Goal: Task Accomplishment & Management: Manage account settings

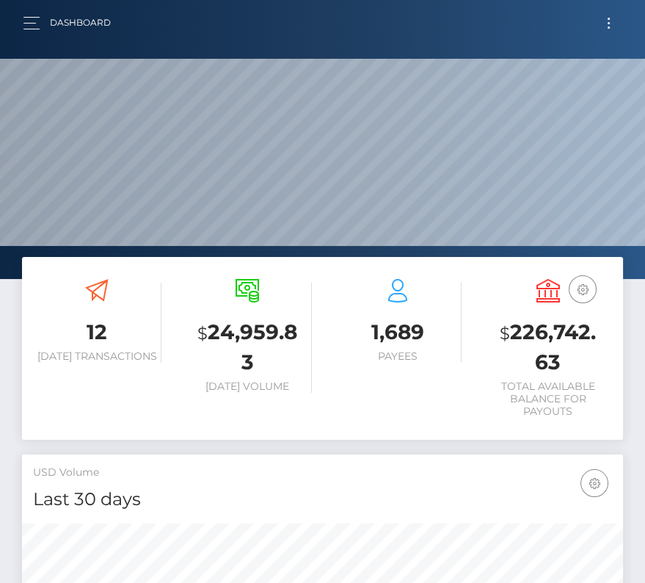
scroll to position [260, 289]
click at [605, 20] on button "Toggle navigation" at bounding box center [608, 23] width 27 height 20
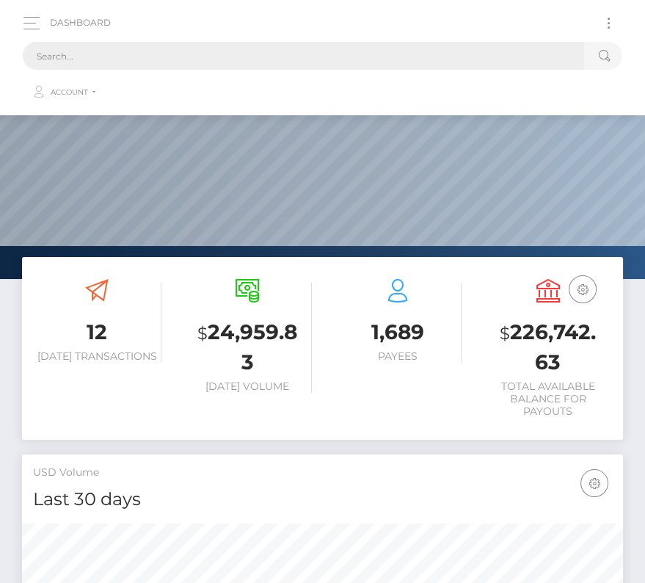
click at [157, 50] on input "text" at bounding box center [304, 56] width 562 height 28
paste input "659792"
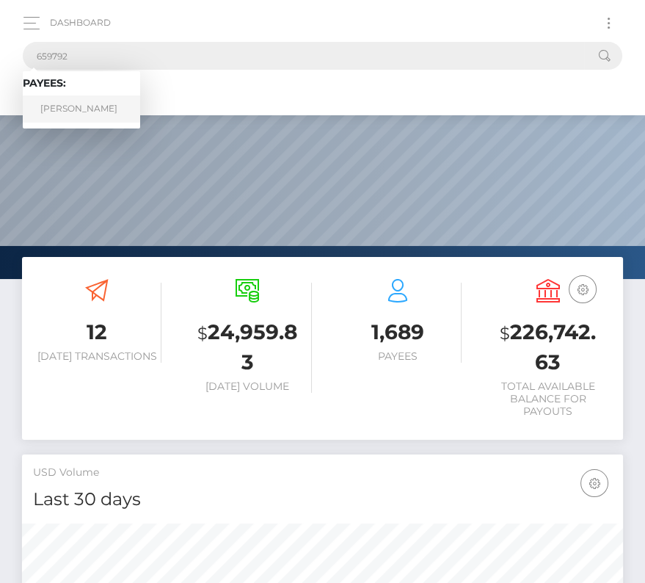
type input "659792"
click at [76, 117] on link "Anthony Pacheco" at bounding box center [81, 108] width 117 height 27
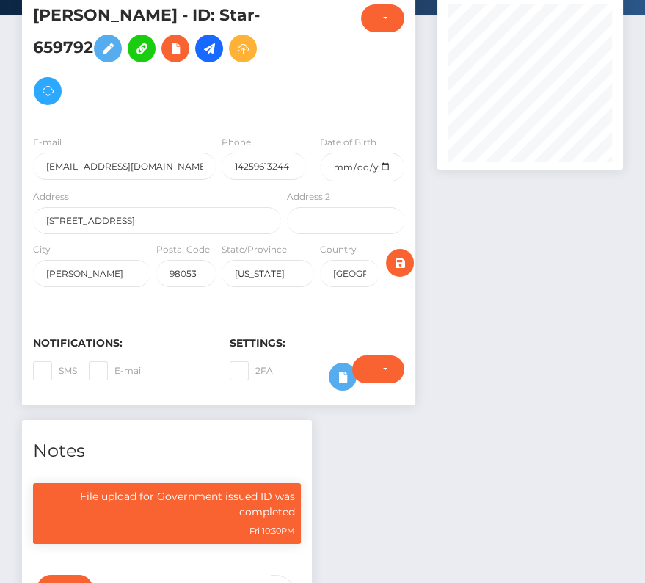
scroll to position [94, 0]
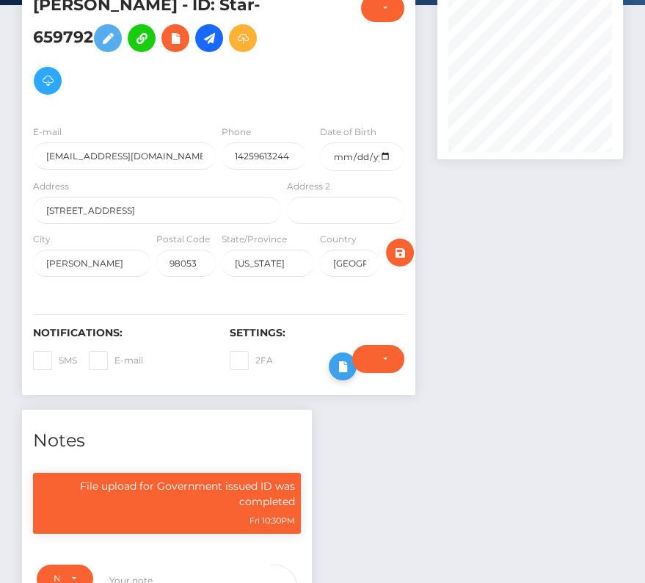
click at [341, 359] on icon at bounding box center [343, 367] width 18 height 18
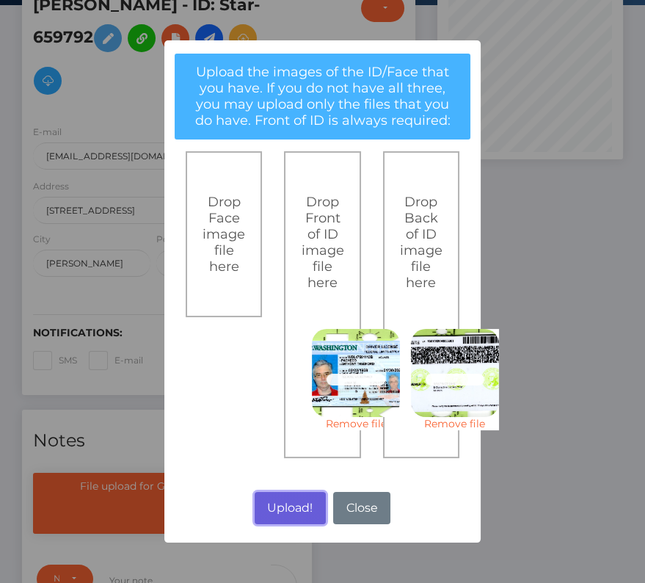
click at [300, 500] on button "Upload!" at bounding box center [290, 508] width 71 height 32
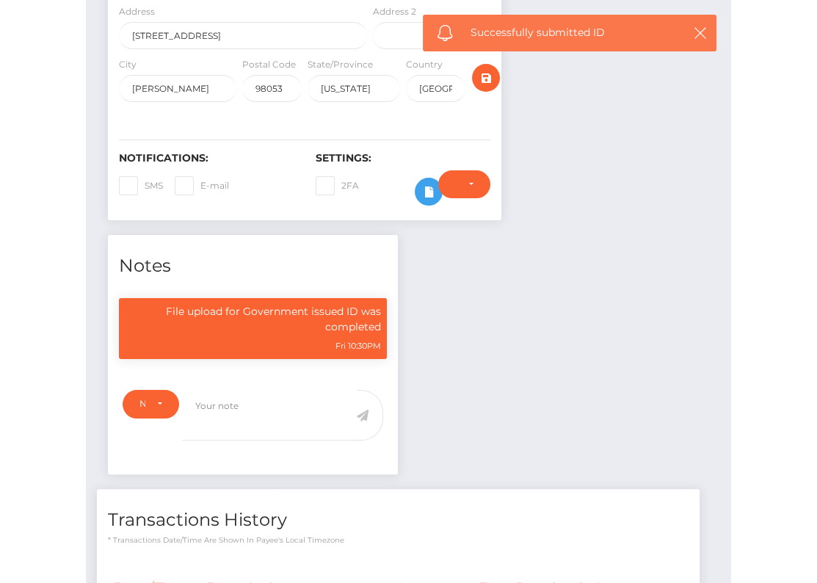
scroll to position [226, 0]
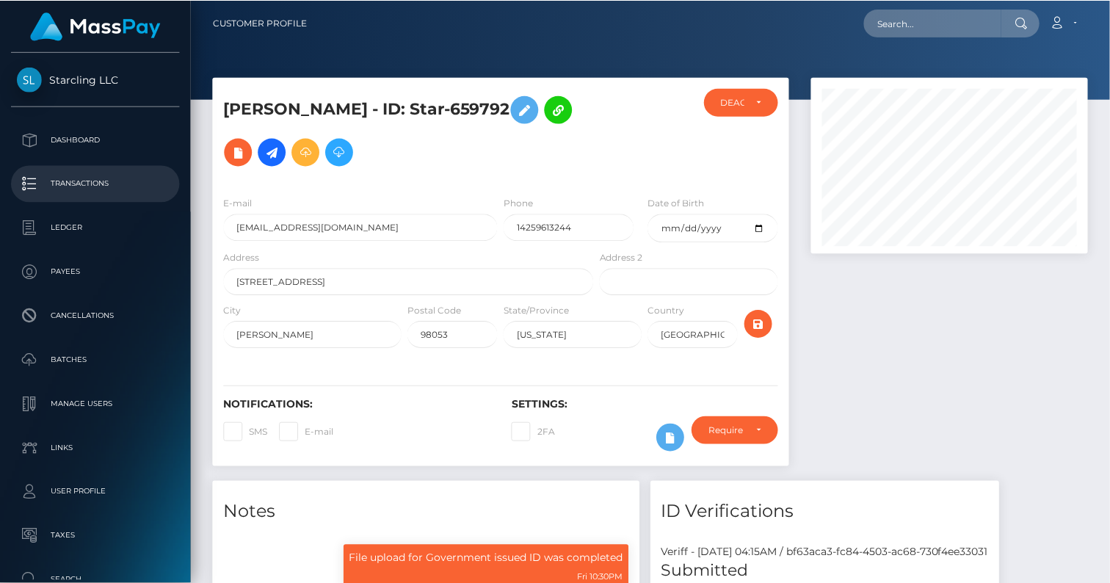
scroll to position [733973, 733871]
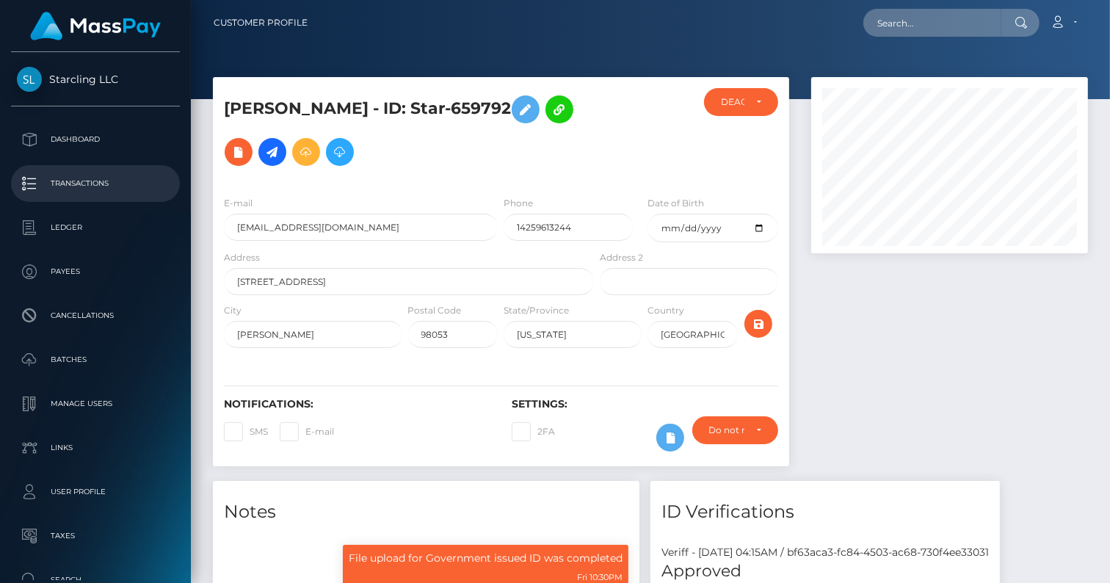
scroll to position [176, 277]
click at [757, 102] on div "DEACTIVE" at bounding box center [741, 102] width 40 height 12
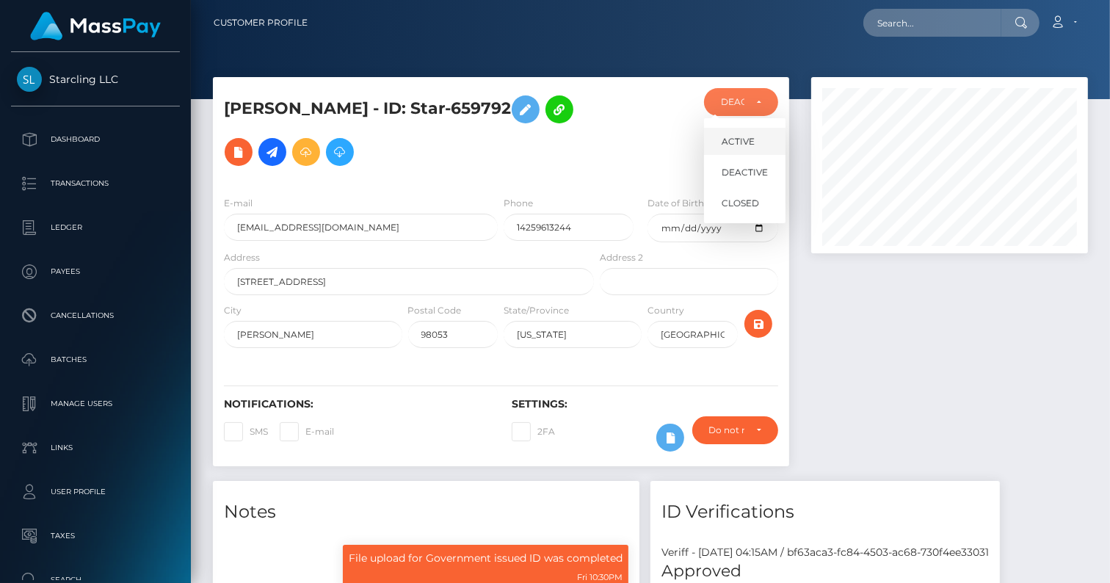
click at [741, 139] on span "ACTIVE" at bounding box center [738, 141] width 33 height 13
select select "ACTIVE"
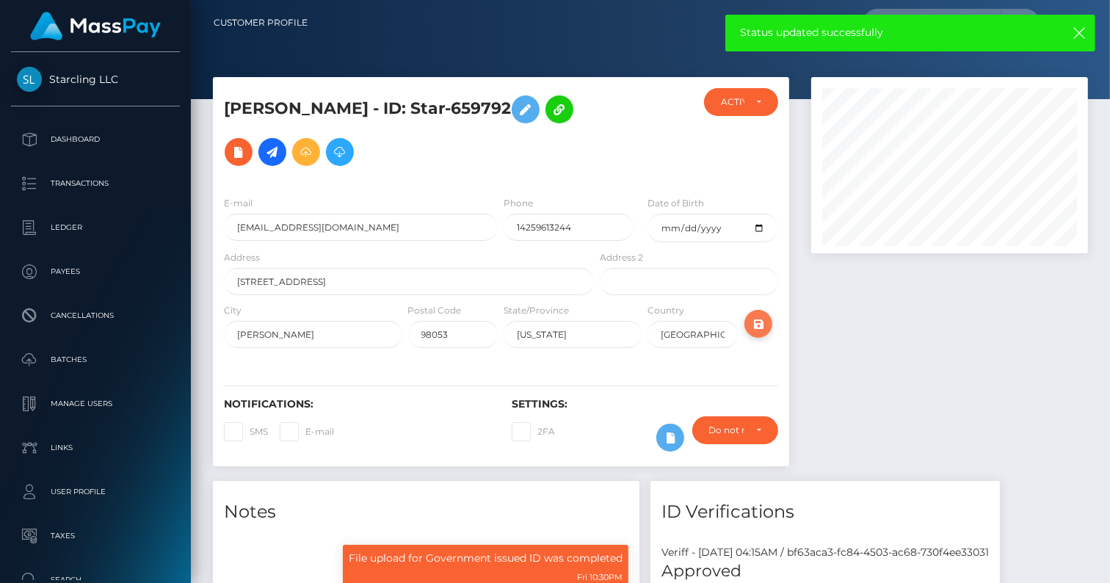
click at [760, 315] on icon "submit" at bounding box center [759, 324] width 18 height 18
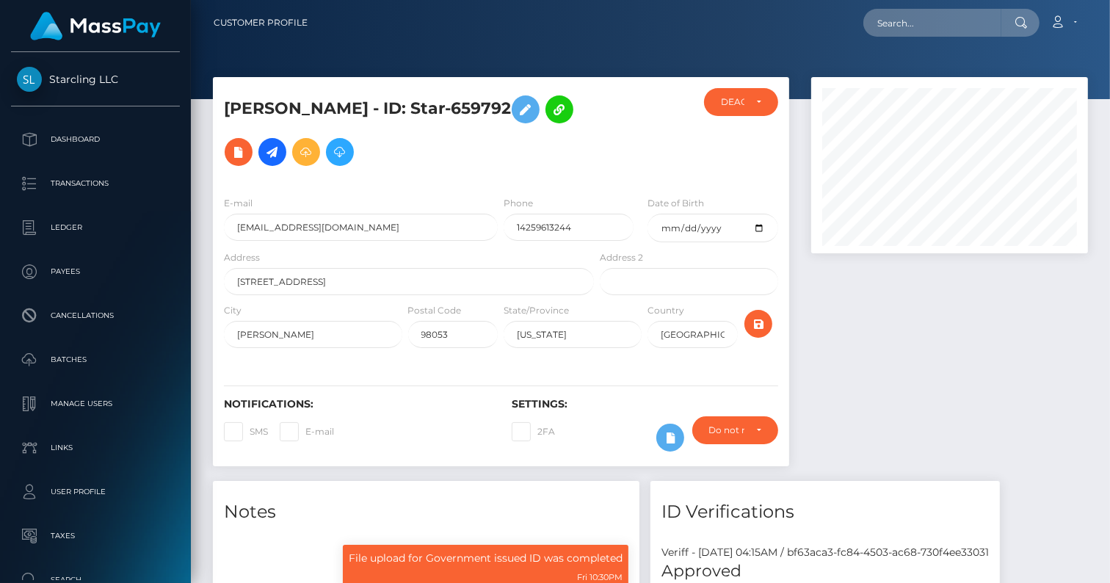
scroll to position [176, 277]
click at [737, 101] on div "DEACTIVE" at bounding box center [732, 102] width 23 height 12
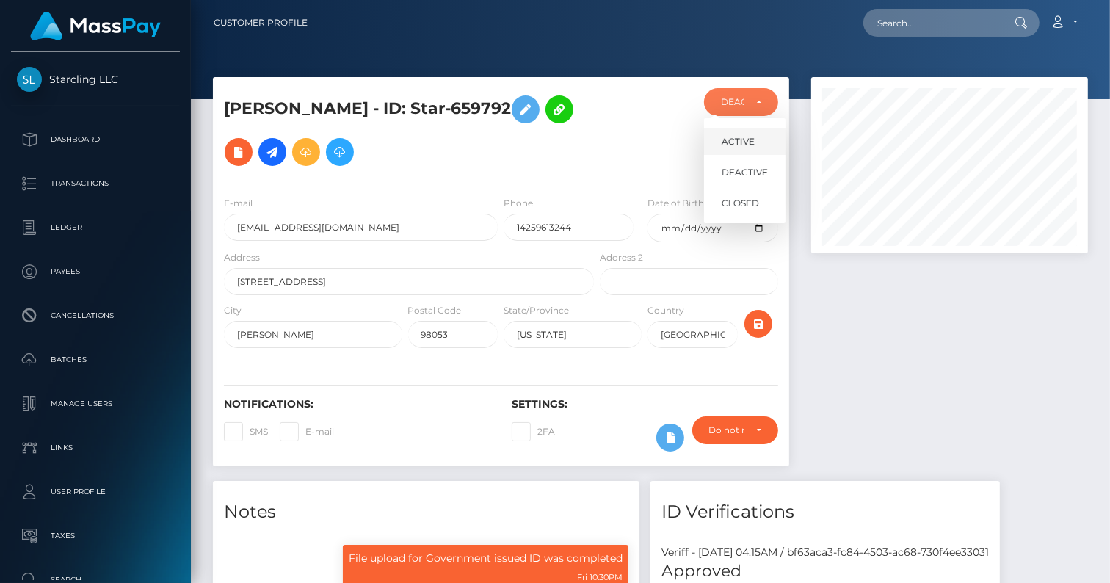
click at [744, 148] on span "ACTIVE" at bounding box center [738, 141] width 33 height 13
select select "ACTIVE"
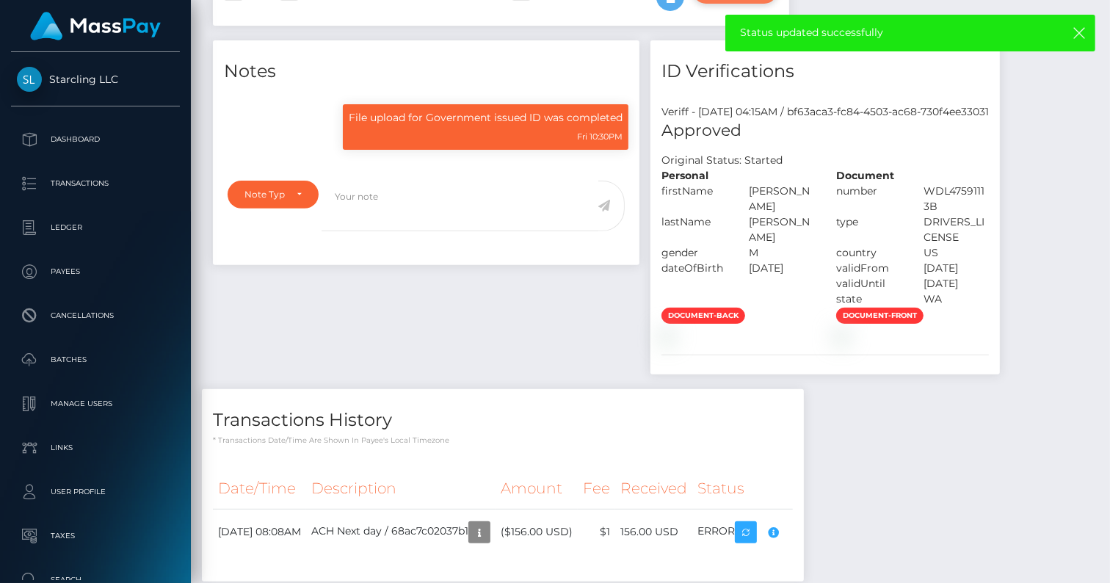
scroll to position [436, 0]
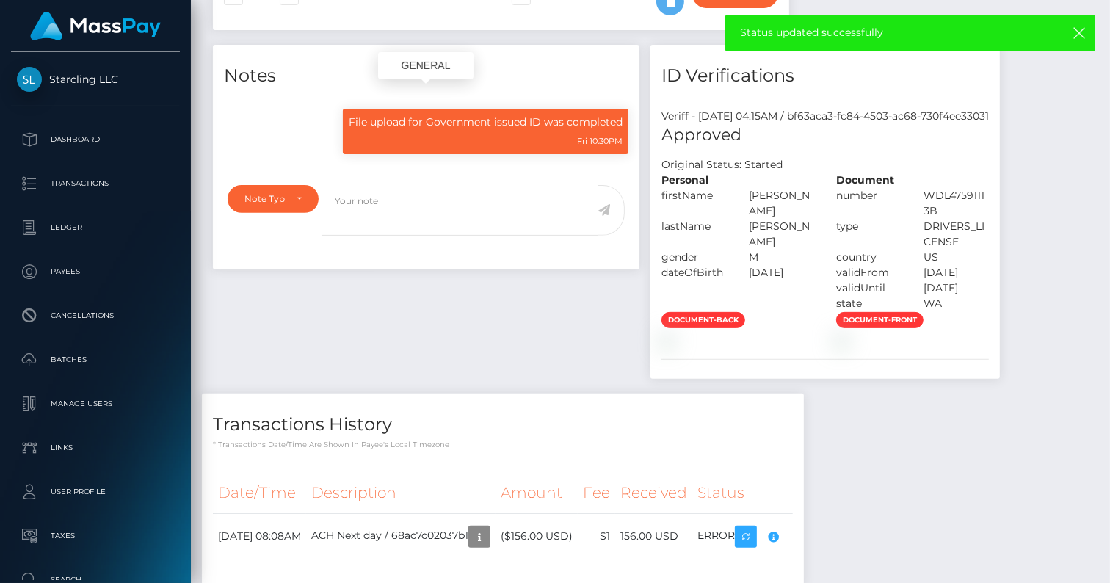
drag, startPoint x: 349, startPoint y: 93, endPoint x: 625, endPoint y: 105, distance: 276.3
click at [625, 109] on div "File upload for Government issued ID was completed Fri 10:30PM" at bounding box center [486, 132] width 286 height 46
copy div "File upload for Government issued ID was completed"
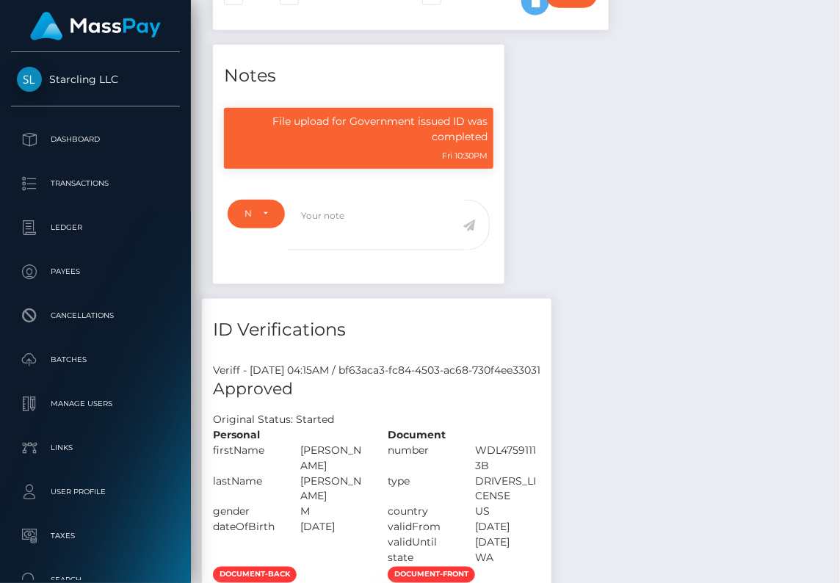
scroll to position [733973, 733962]
click at [582, 160] on div "Notes File upload for Government issued ID was completed Fri 10:30PM" at bounding box center [515, 450] width 627 height 811
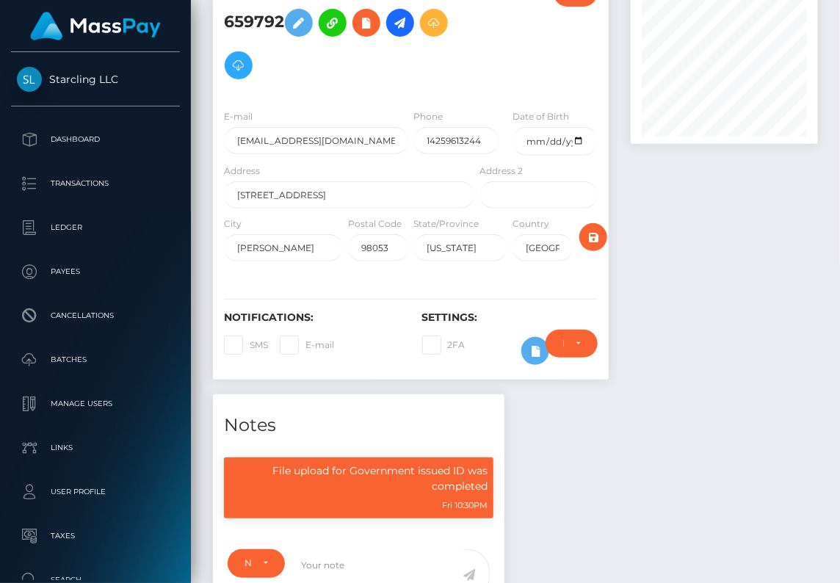
scroll to position [0, 0]
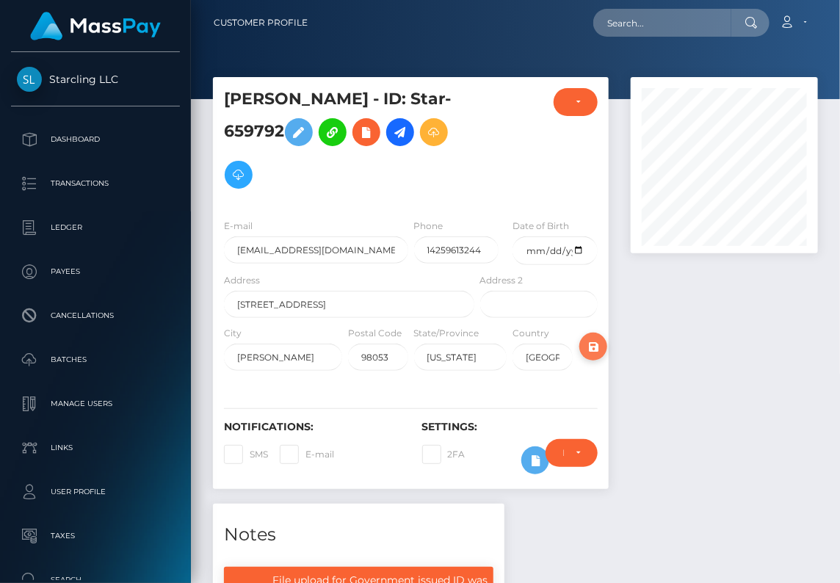
click at [590, 338] on icon "submit" at bounding box center [593, 347] width 18 height 18
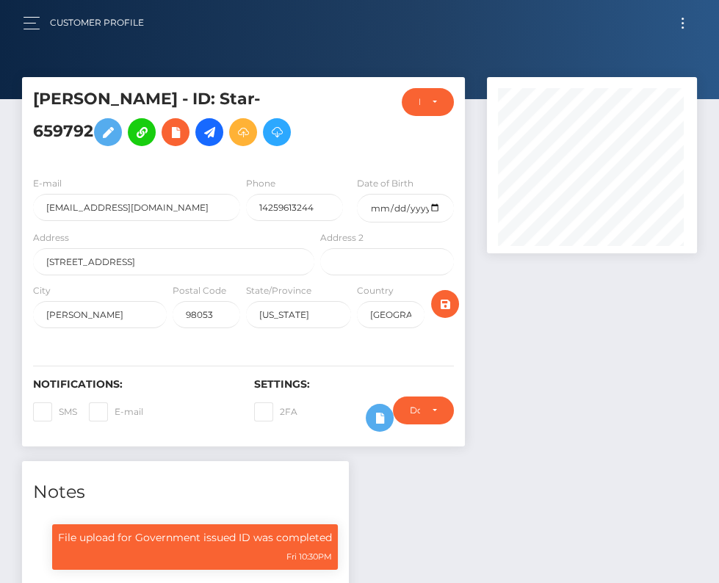
scroll to position [176, 210]
click at [195, 146] on link at bounding box center [209, 132] width 28 height 28
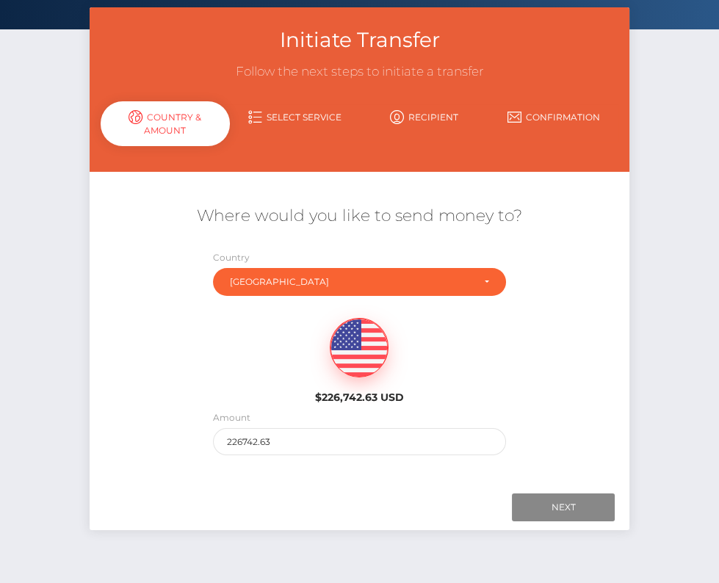
scroll to position [82, 0]
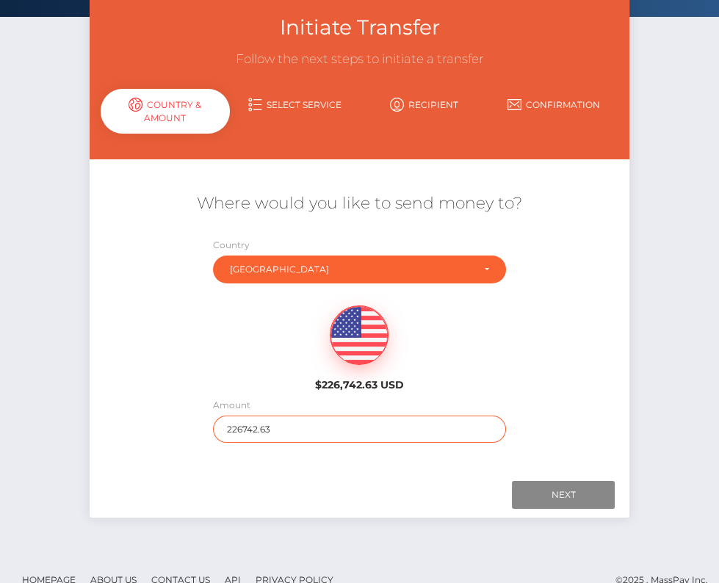
click at [269, 432] on input "226742.63" at bounding box center [359, 429] width 293 height 27
type input "165"
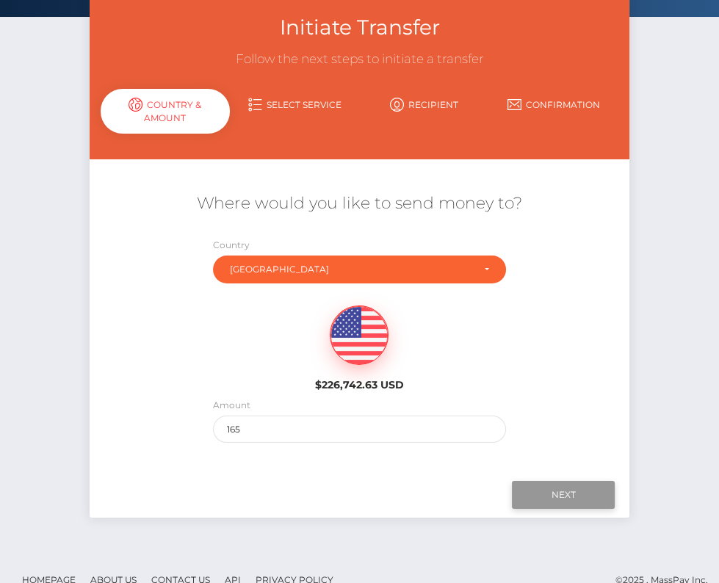
click at [573, 484] on input "Next" at bounding box center [563, 495] width 103 height 28
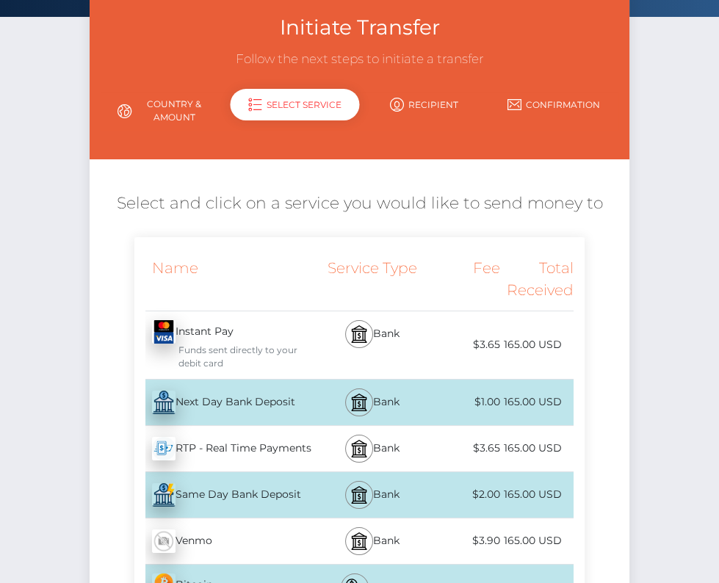
click at [271, 397] on div "Next Day Bank Deposit - USD" at bounding box center [225, 402] width 183 height 41
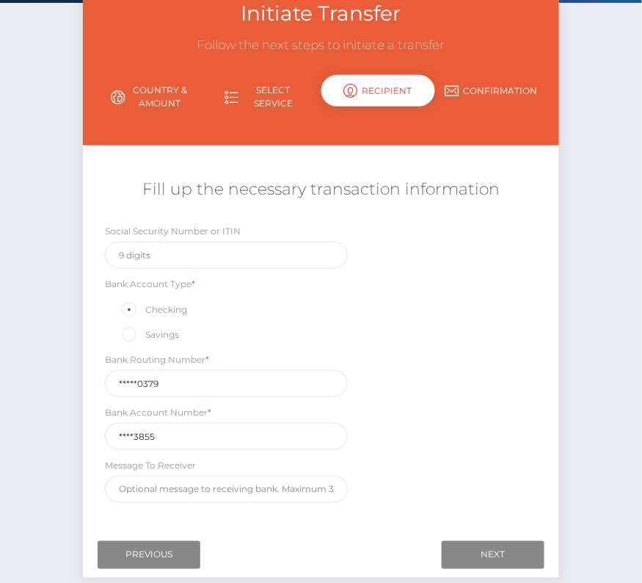
scroll to position [114, 0]
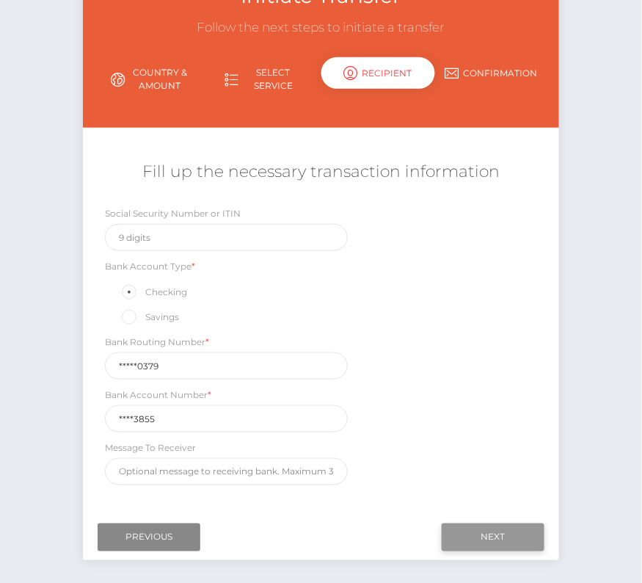
click at [501, 524] on input "Next" at bounding box center [493, 537] width 103 height 28
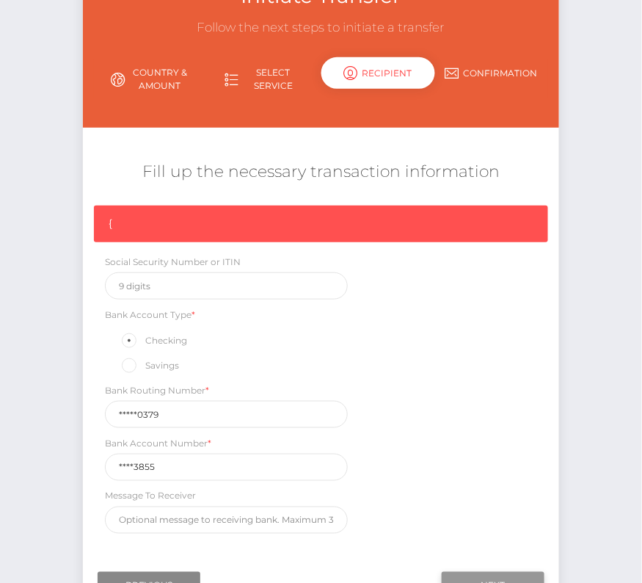
scroll to position [124, 0]
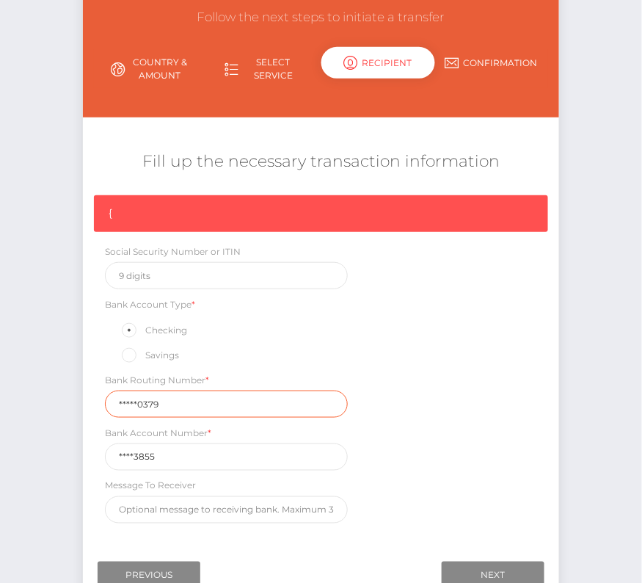
drag, startPoint x: 175, startPoint y: 402, endPoint x: -34, endPoint y: 402, distance: 209.2
click at [0, 402] on html "Starcling LLC Dashboard Transactions Ledger Payees Cancellations" at bounding box center [321, 281] width 642 height 810
paste input "32118"
type input "321180379"
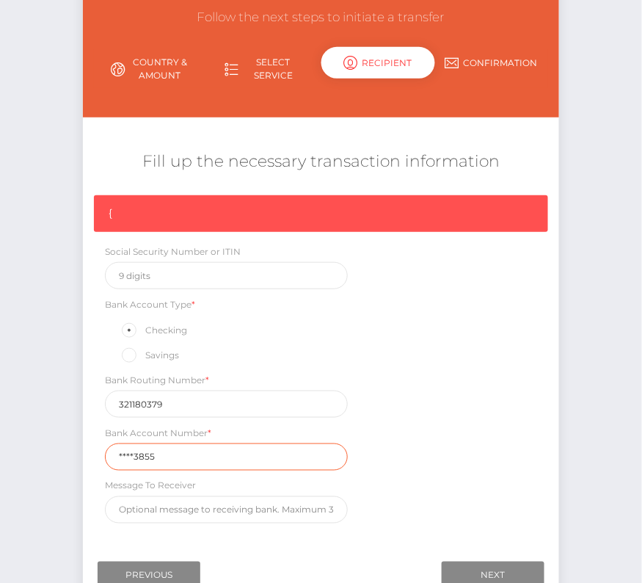
drag, startPoint x: 156, startPoint y: 457, endPoint x: 58, endPoint y: 457, distance: 98.4
click at [58, 457] on div "Initiate Transfer Follow the next steps to initiate a transfer Country & Amount…" at bounding box center [321, 294] width 642 height 682
paste input "4305"
type input "43053855"
click at [522, 473] on div "{ Social Security Number or ITIN Bank Account Type * Checking Savings Bank Rout…" at bounding box center [321, 363] width 476 height 336
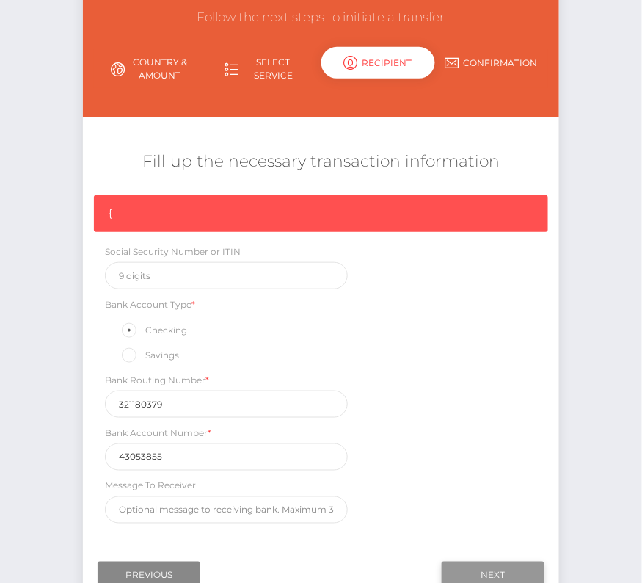
click at [498, 565] on input "Next" at bounding box center [493, 576] width 103 height 28
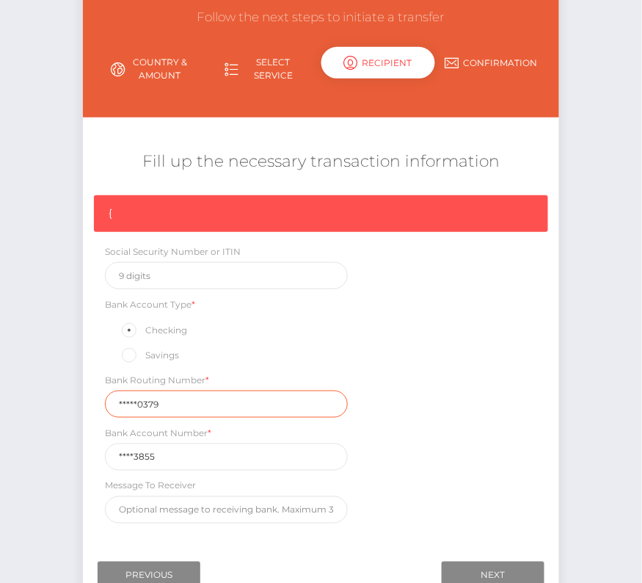
drag, startPoint x: 164, startPoint y: 398, endPoint x: -12, endPoint y: 389, distance: 177.1
click at [0, 389] on html "Starcling LLC Dashboard Transactions Ledger Payees Cancellations" at bounding box center [321, 281] width 642 height 810
paste input "32118"
type input "321180379"
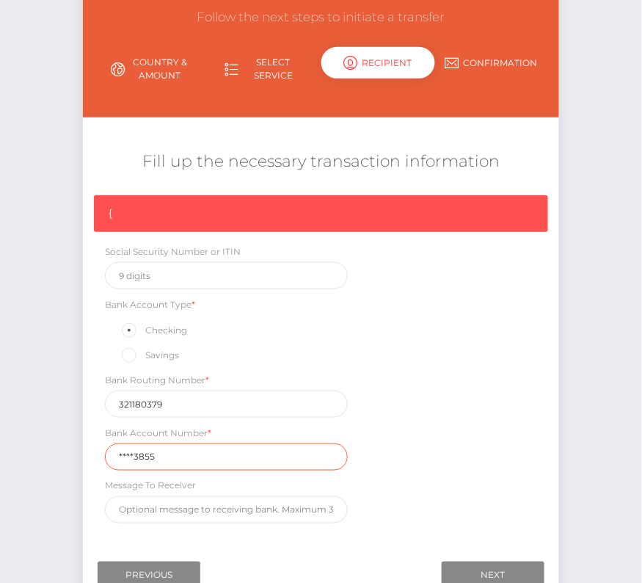
drag, startPoint x: 162, startPoint y: 452, endPoint x: 82, endPoint y: 452, distance: 79.3
click at [82, 452] on div "Initiate Transfer Follow the next steps to initiate a transfer Country & Amount…" at bounding box center [321, 283] width 498 height 660
paste input "4305"
type input "43053855"
click at [438, 540] on div "Where would you like to send money to? Country Abkhazia Afghanistan Albania Alg…" at bounding box center [321, 334] width 476 height 435
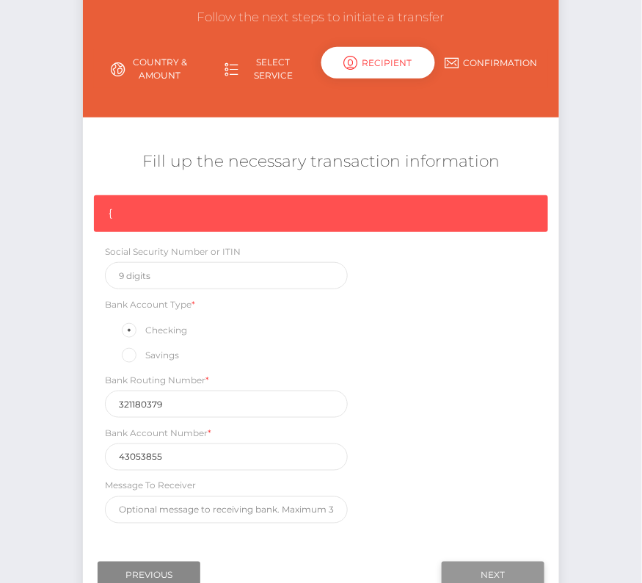
click at [474, 562] on input "Next" at bounding box center [493, 576] width 103 height 28
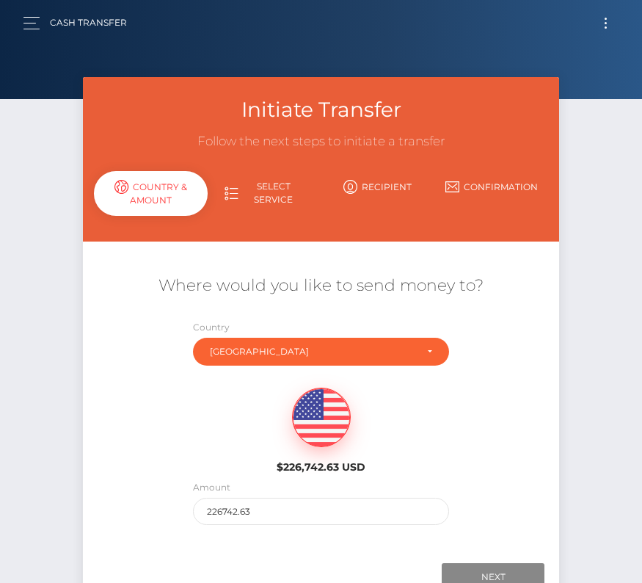
scroll to position [103, 0]
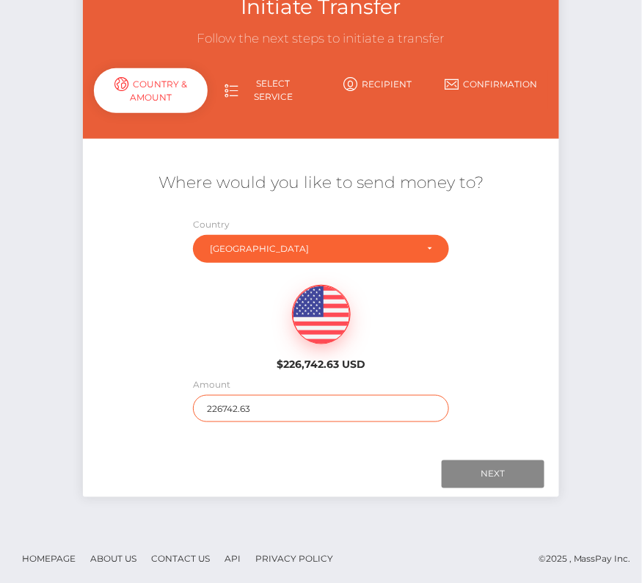
click at [339, 407] on input "226742.63" at bounding box center [321, 408] width 256 height 27
type input "165"
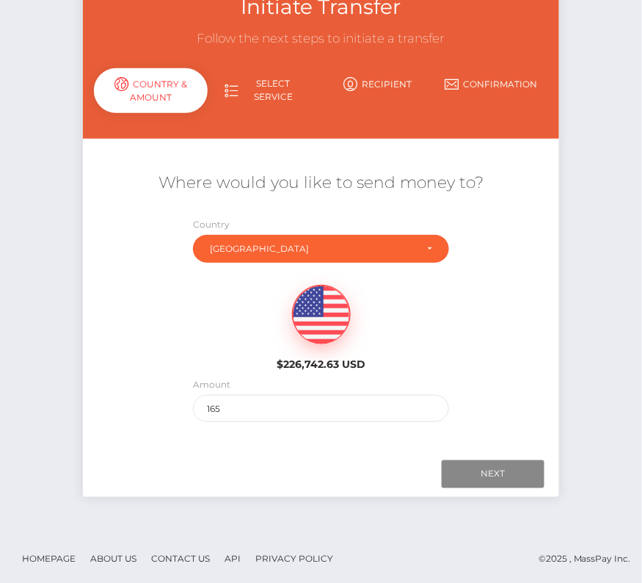
click at [413, 438] on div "Where would you like to send money to? Country Abkhazia Afghanistan Albania Alg…" at bounding box center [321, 297] width 454 height 294
click at [465, 463] on input "Next" at bounding box center [493, 474] width 103 height 28
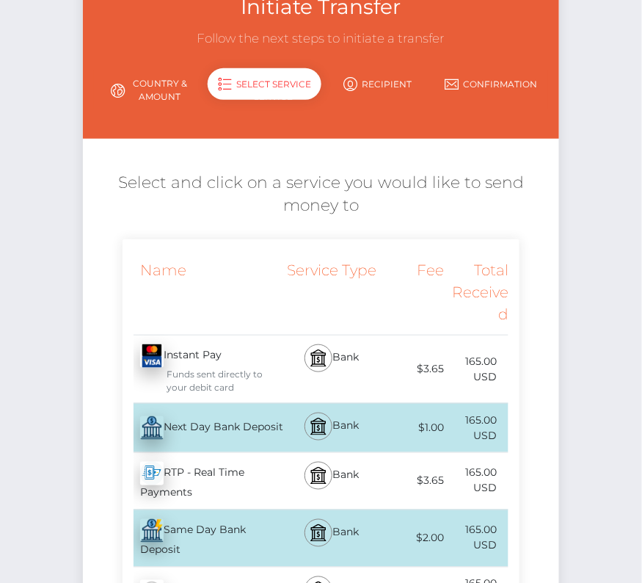
click at [244, 427] on div "Next Day Bank Deposit - USD" at bounding box center [203, 427] width 161 height 41
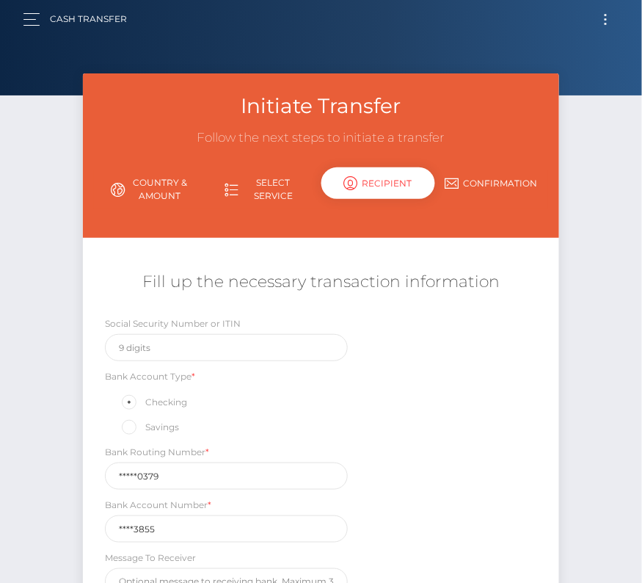
scroll to position [0, 0]
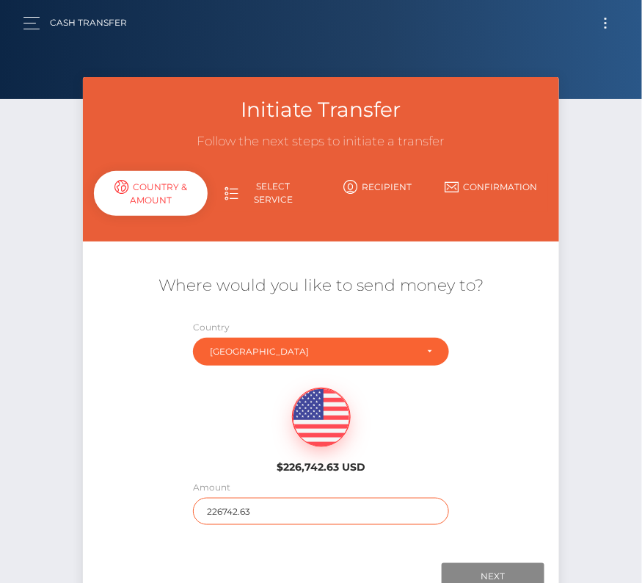
click at [235, 509] on input "226742.63" at bounding box center [321, 511] width 256 height 27
type input "165"
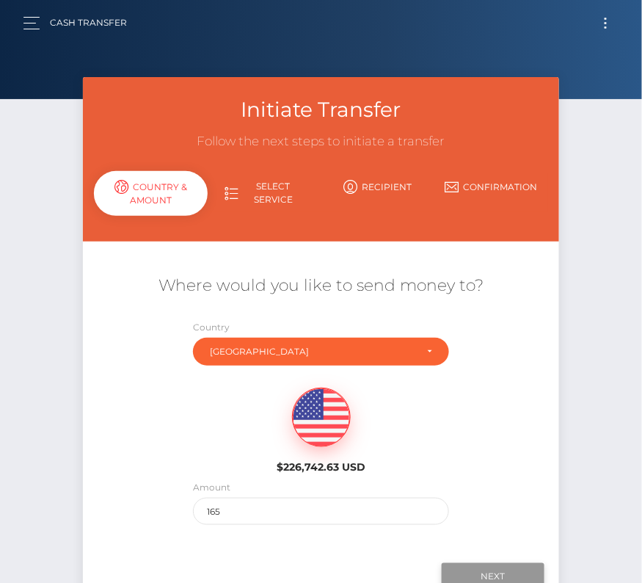
click at [502, 570] on input "Next" at bounding box center [493, 577] width 103 height 28
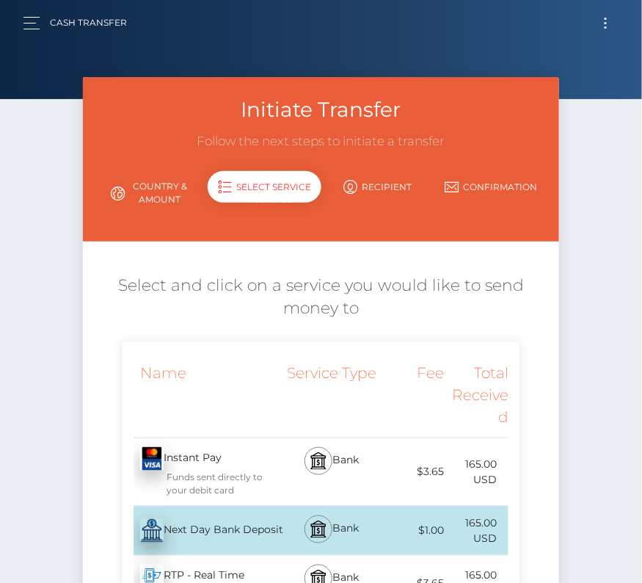
click at [222, 530] on div "Next Day Bank Deposit - USD" at bounding box center [203, 530] width 161 height 41
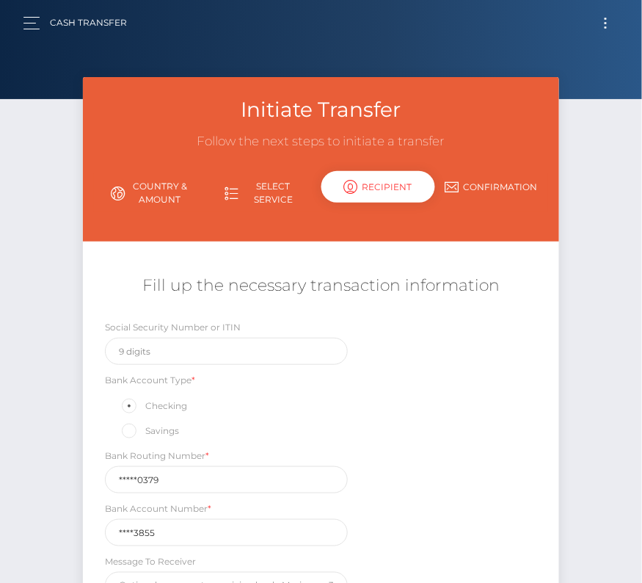
scroll to position [143, 0]
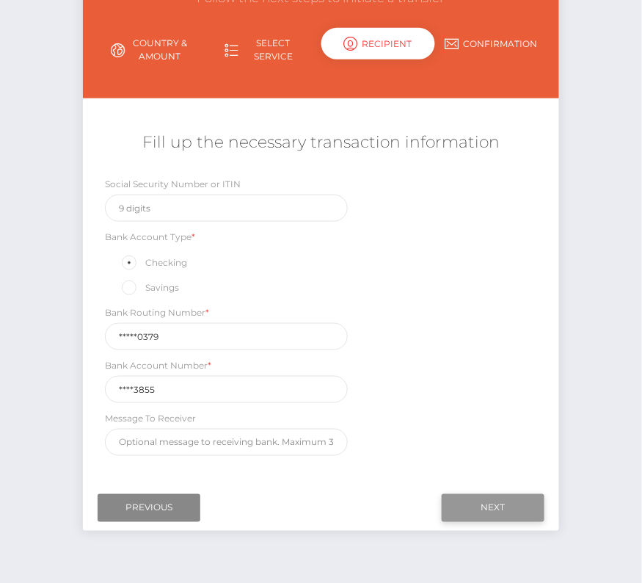
click at [487, 498] on input "Next" at bounding box center [493, 508] width 103 height 28
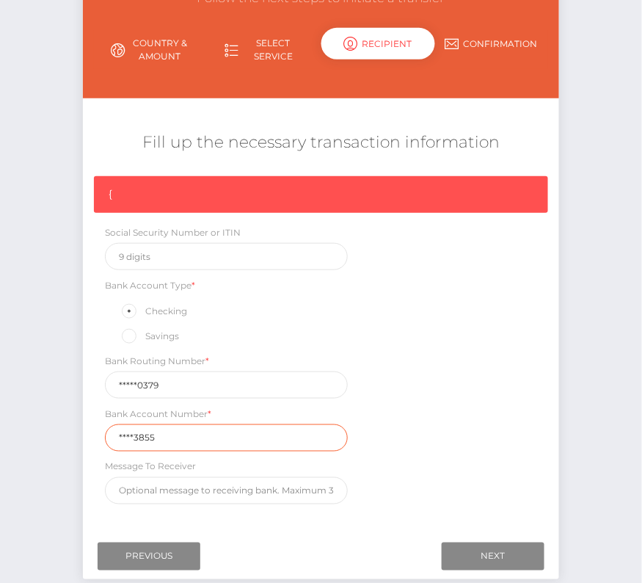
drag, startPoint x: 171, startPoint y: 434, endPoint x: 97, endPoint y: 434, distance: 74.1
click at [97, 434] on div "Bank Account Number * ****3855" at bounding box center [226, 429] width 265 height 46
paste input "4305"
type input "43053855"
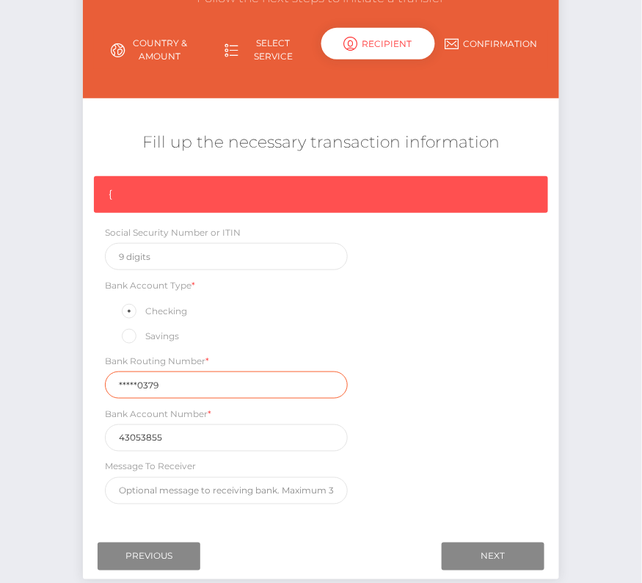
drag, startPoint x: 175, startPoint y: 380, endPoint x: 68, endPoint y: 378, distance: 107.9
click at [68, 378] on div "Initiate Transfer Follow the next steps to initiate a transfer Country & Amount…" at bounding box center [321, 275] width 642 height 682
paste input "32118"
type input "321180379"
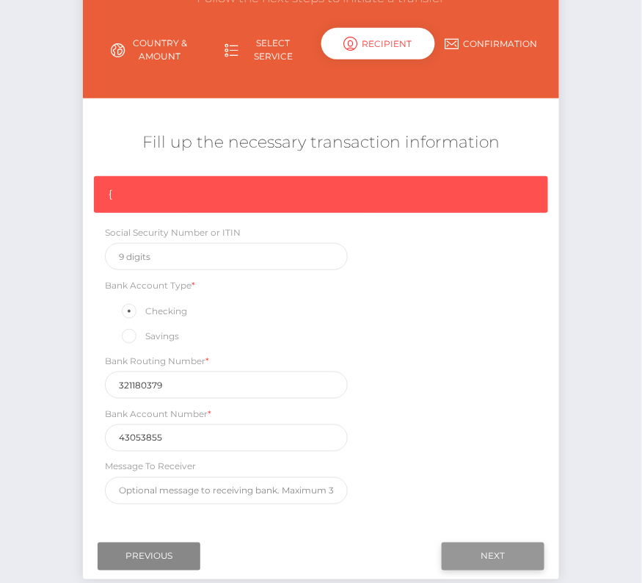
click at [480, 554] on input "Next" at bounding box center [493, 557] width 103 height 28
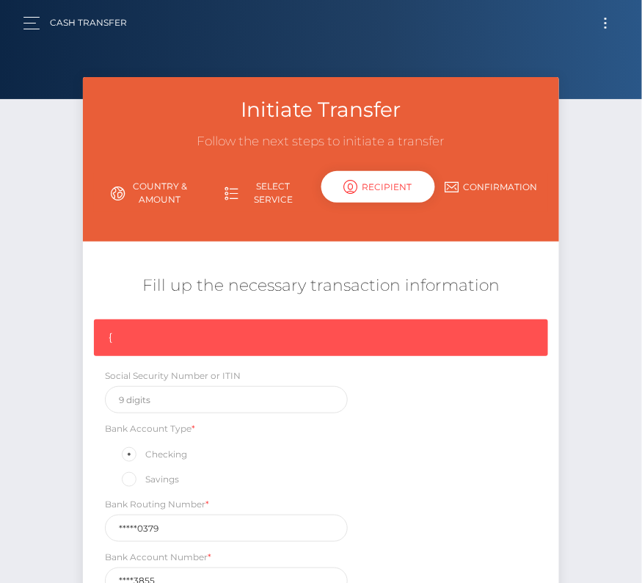
click at [617, 24] on button "Toggle navigation" at bounding box center [605, 23] width 27 height 20
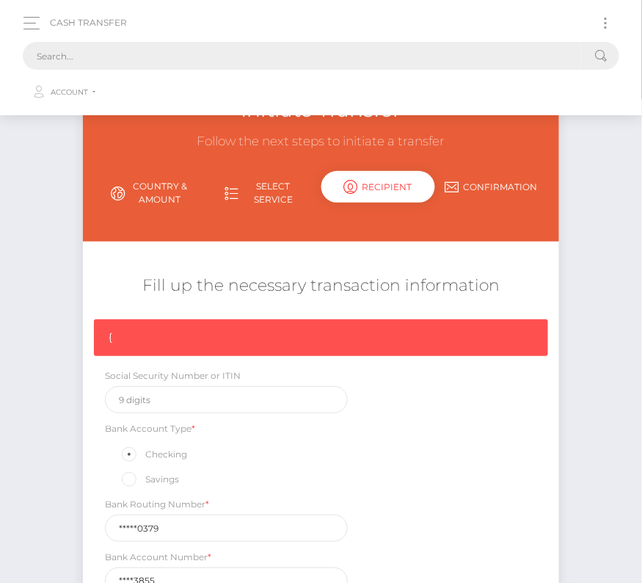
click at [73, 57] on input "text" at bounding box center [302, 56] width 559 height 28
paste input "659792"
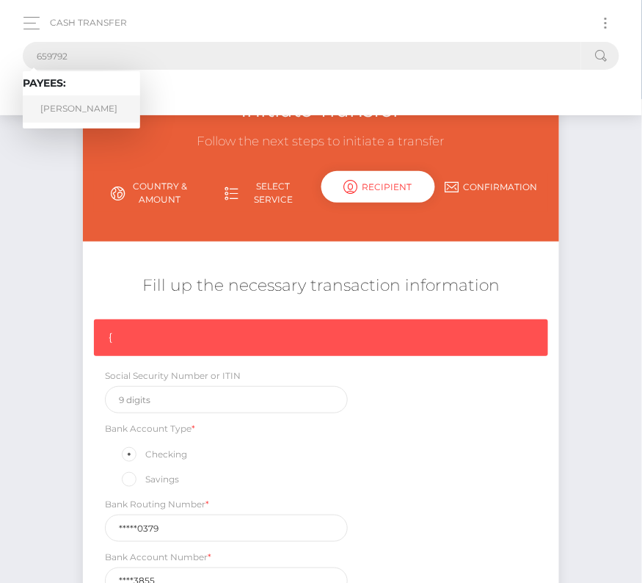
type input "659792"
click at [70, 111] on link "ANTHONY THEDFORD PACHECO" at bounding box center [81, 108] width 117 height 27
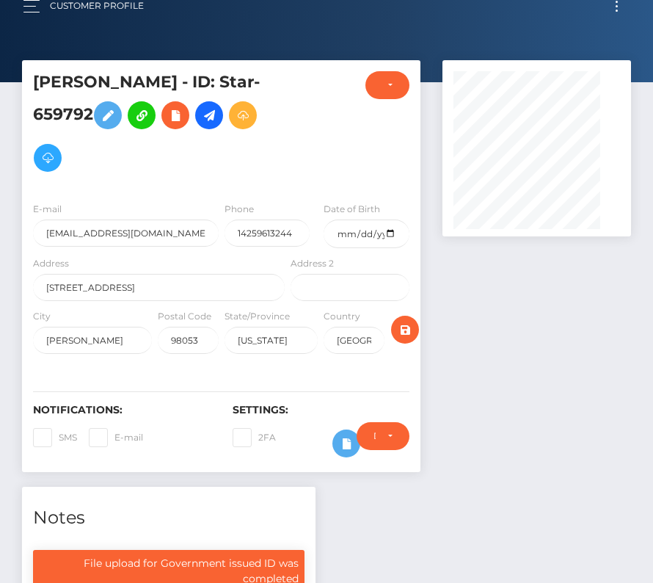
scroll to position [176, 188]
